Goal: Task Accomplishment & Management: Manage account settings

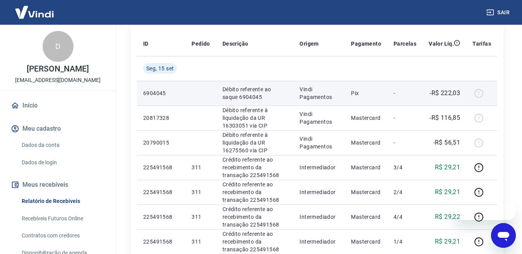
scroll to position [116, 0]
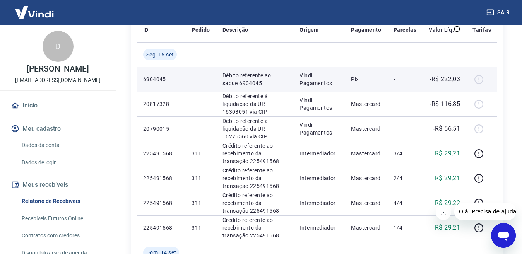
click at [362, 75] on td "Pix" at bounding box center [366, 79] width 43 height 25
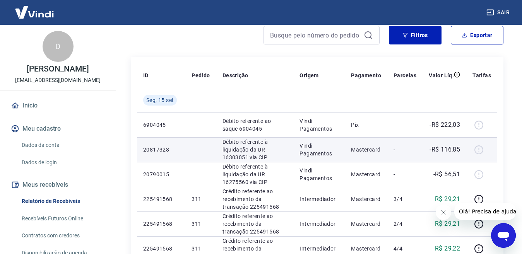
scroll to position [0, 0]
